Goal: Information Seeking & Learning: Learn about a topic

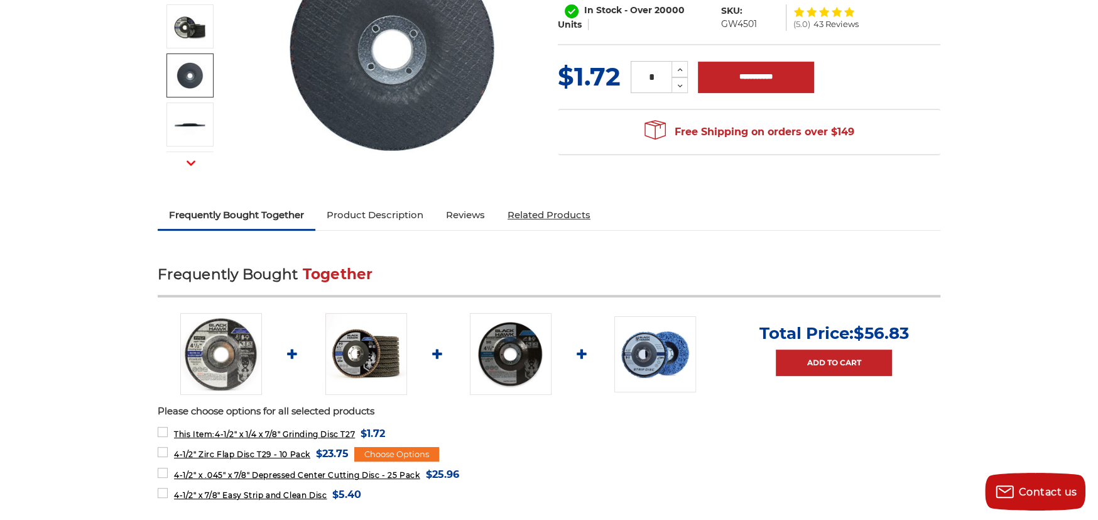
scroll to position [251, 0]
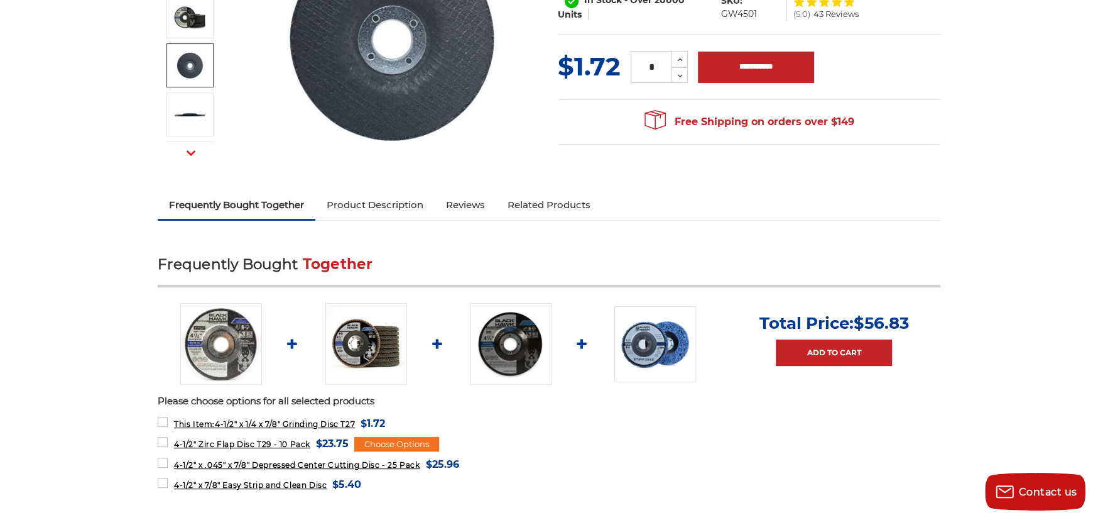
click at [363, 346] on img at bounding box center [366, 344] width 82 height 82
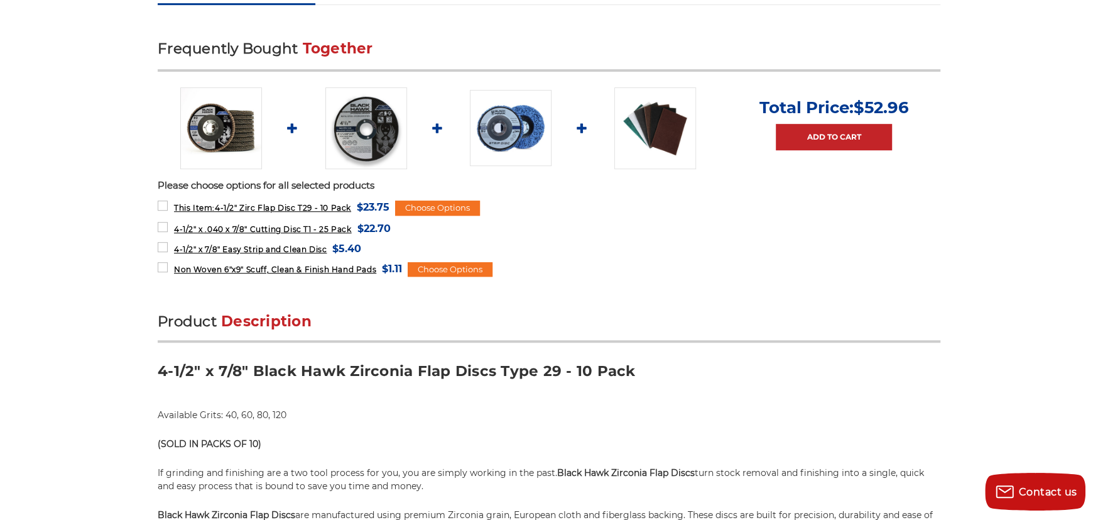
scroll to position [503, 0]
click at [509, 129] on img at bounding box center [511, 127] width 82 height 76
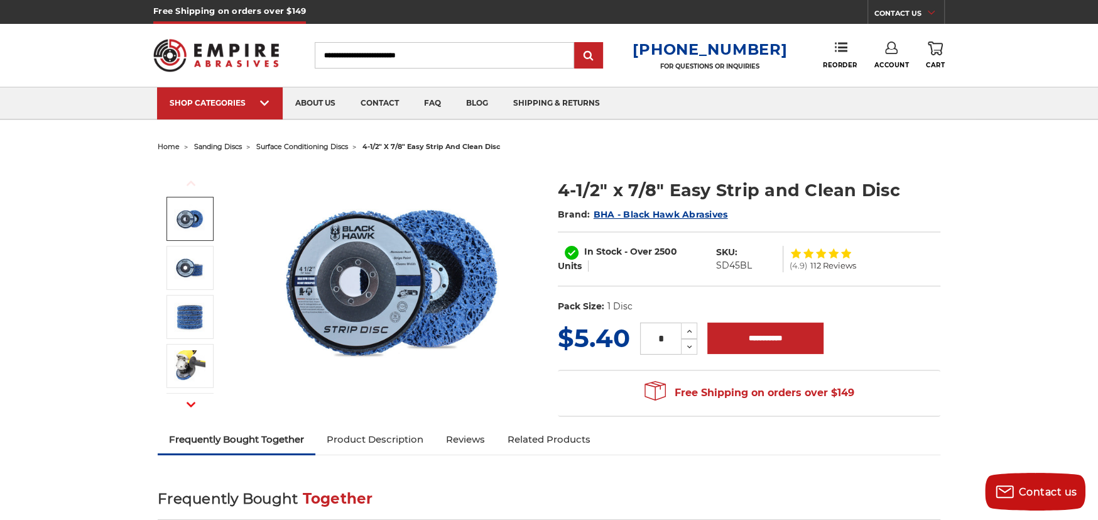
click at [667, 214] on span "BHA - Black Hawk Abrasives" at bounding box center [661, 214] width 134 height 11
